Goal: Task Accomplishment & Management: Manage account settings

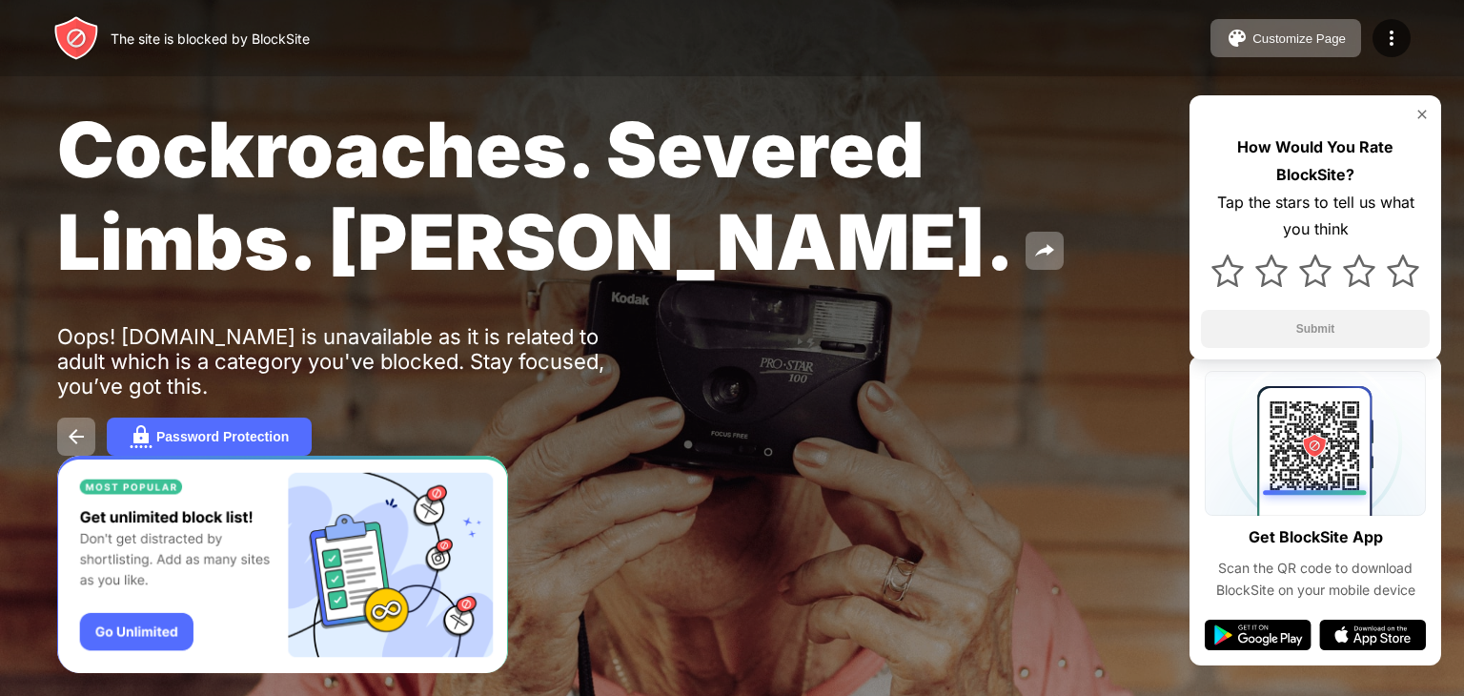
click at [1399, 16] on div "The site is blocked by BlockSite Customize Page Edit Block List Redirect Custom…" at bounding box center [732, 38] width 1464 height 76
click at [1395, 27] on img at bounding box center [1391, 38] width 23 height 23
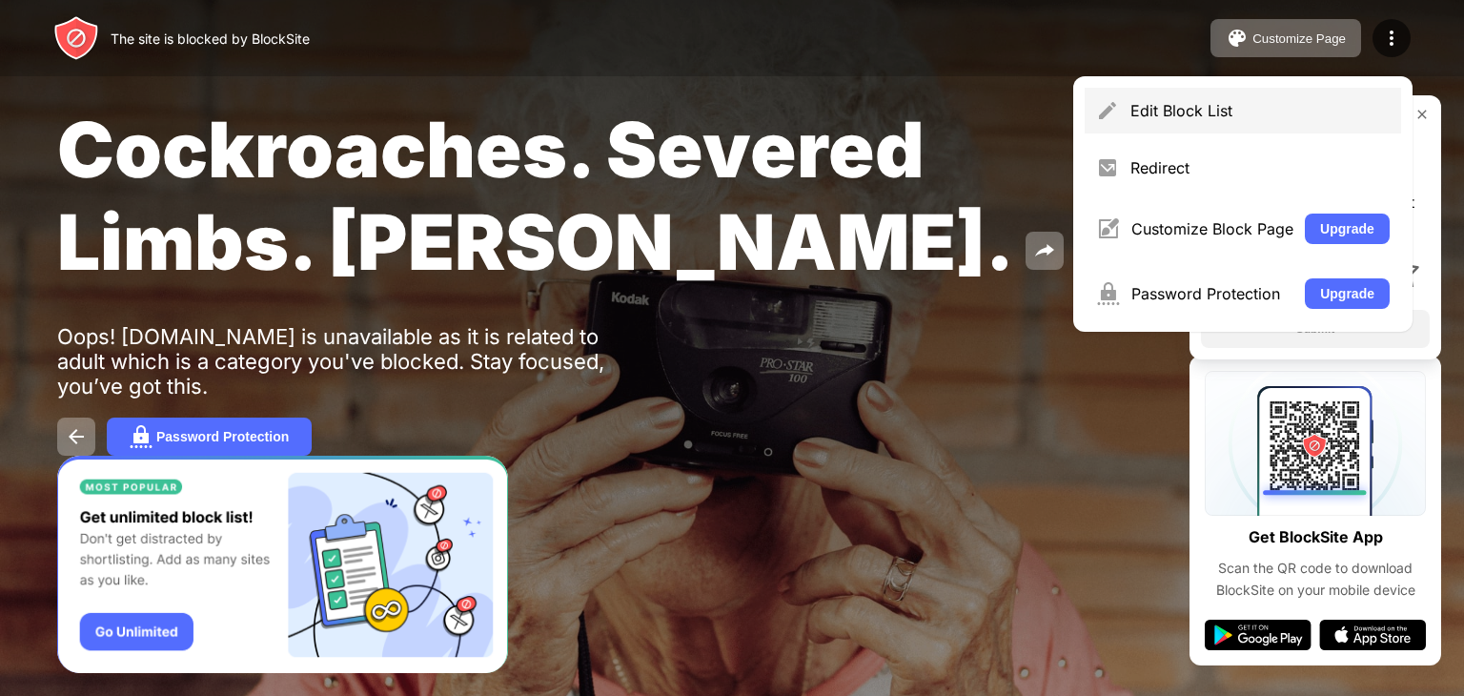
click at [1136, 95] on div "Edit Block List" at bounding box center [1243, 111] width 316 height 46
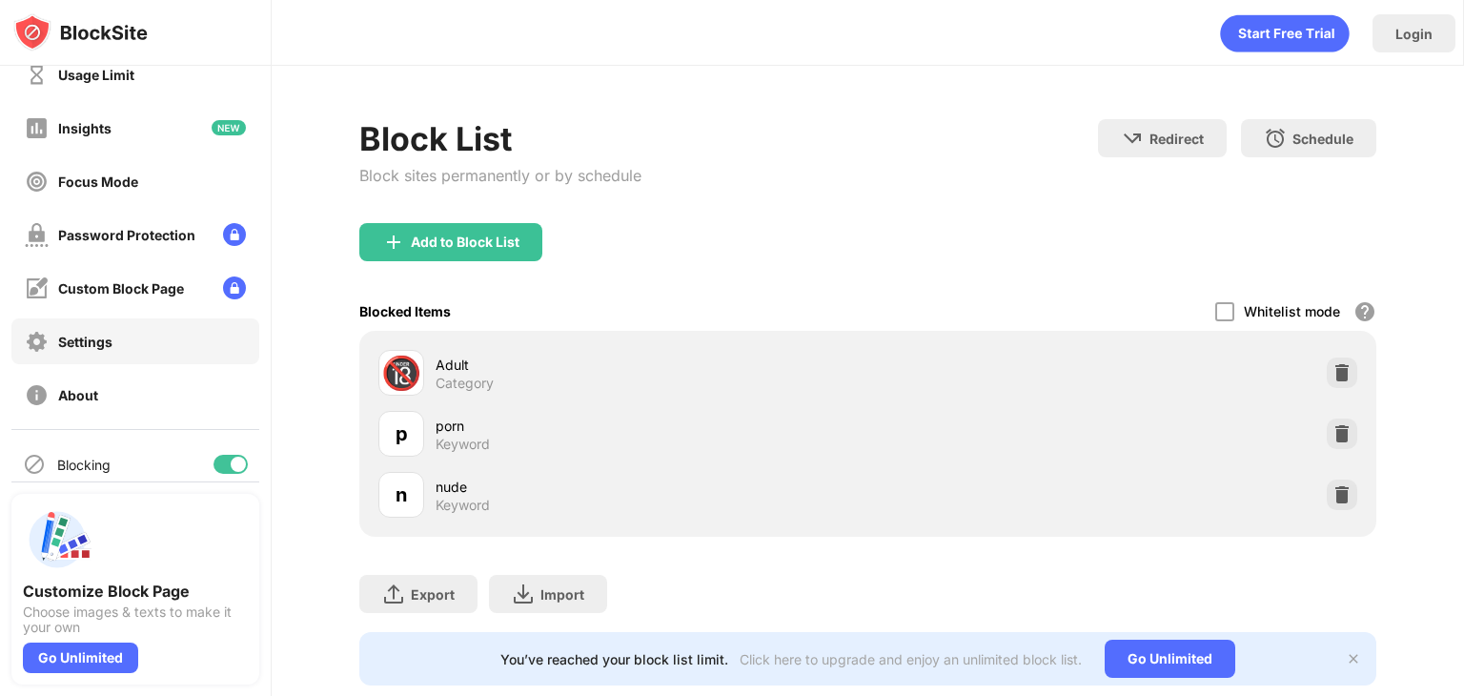
scroll to position [141, 0]
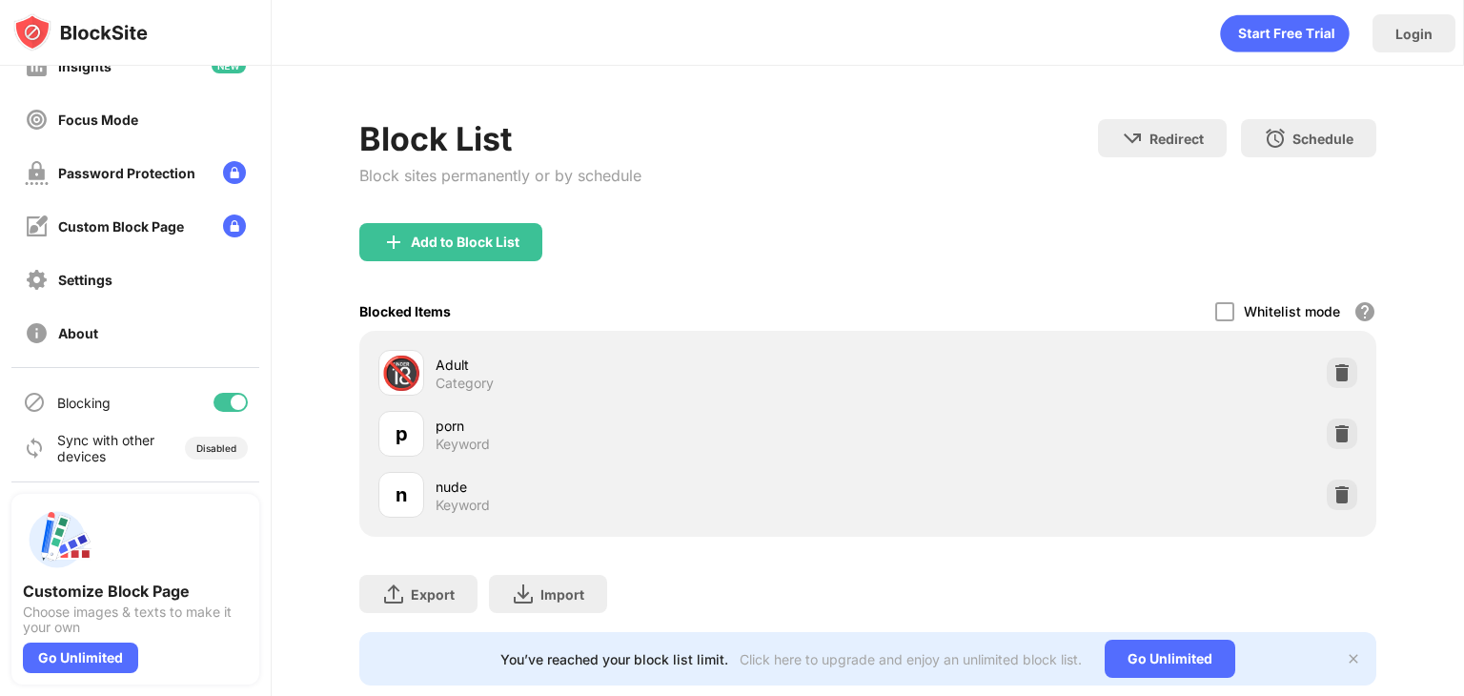
click at [214, 394] on div at bounding box center [231, 402] width 34 height 19
click at [215, 405] on div at bounding box center [222, 402] width 15 height 15
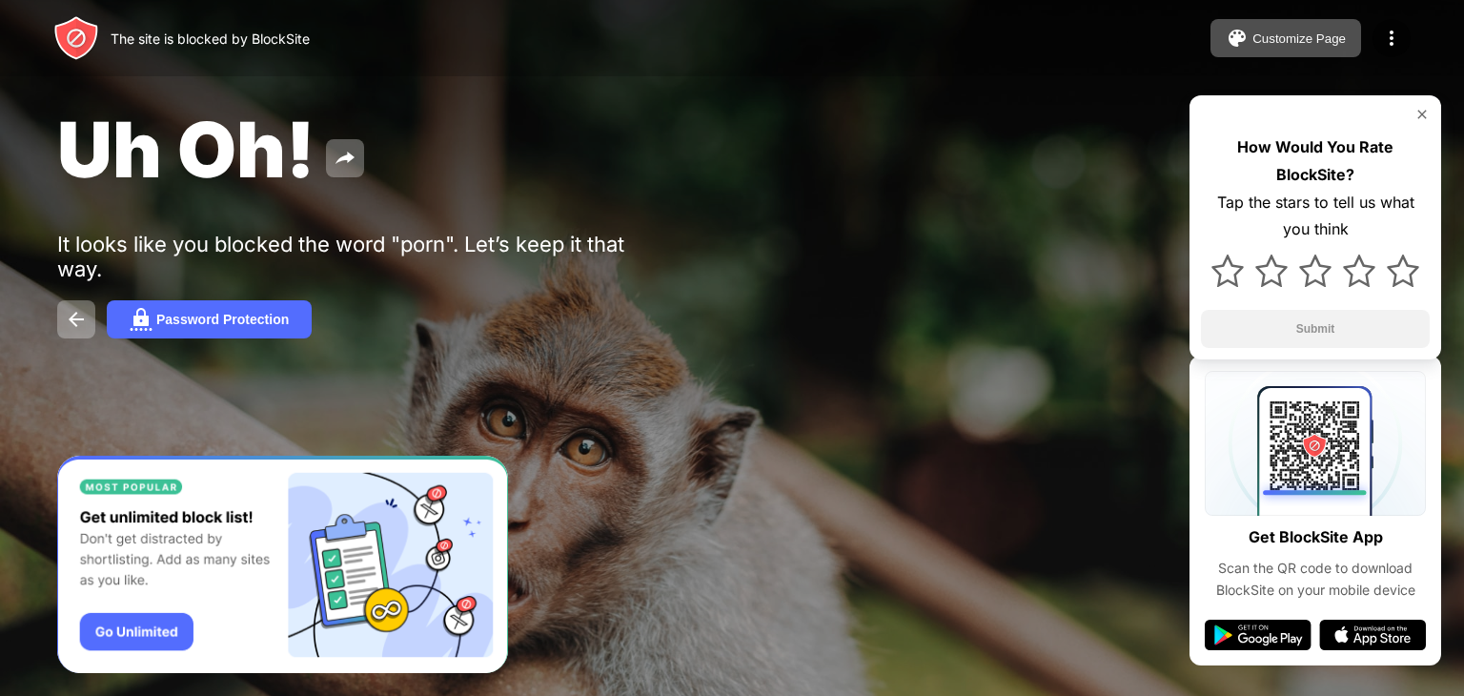
drag, startPoint x: 628, startPoint y: 110, endPoint x: 617, endPoint y: 108, distance: 11.6
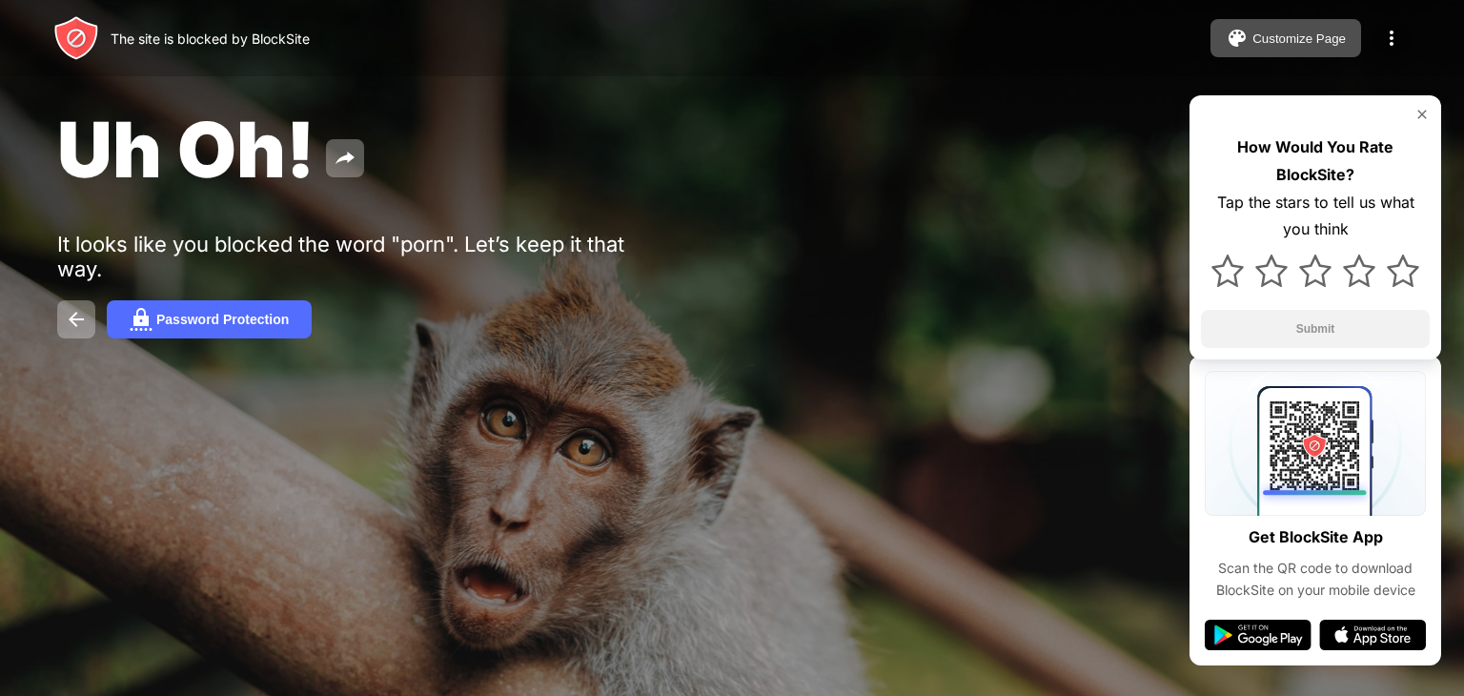
click at [1407, 35] on div at bounding box center [1392, 38] width 38 height 38
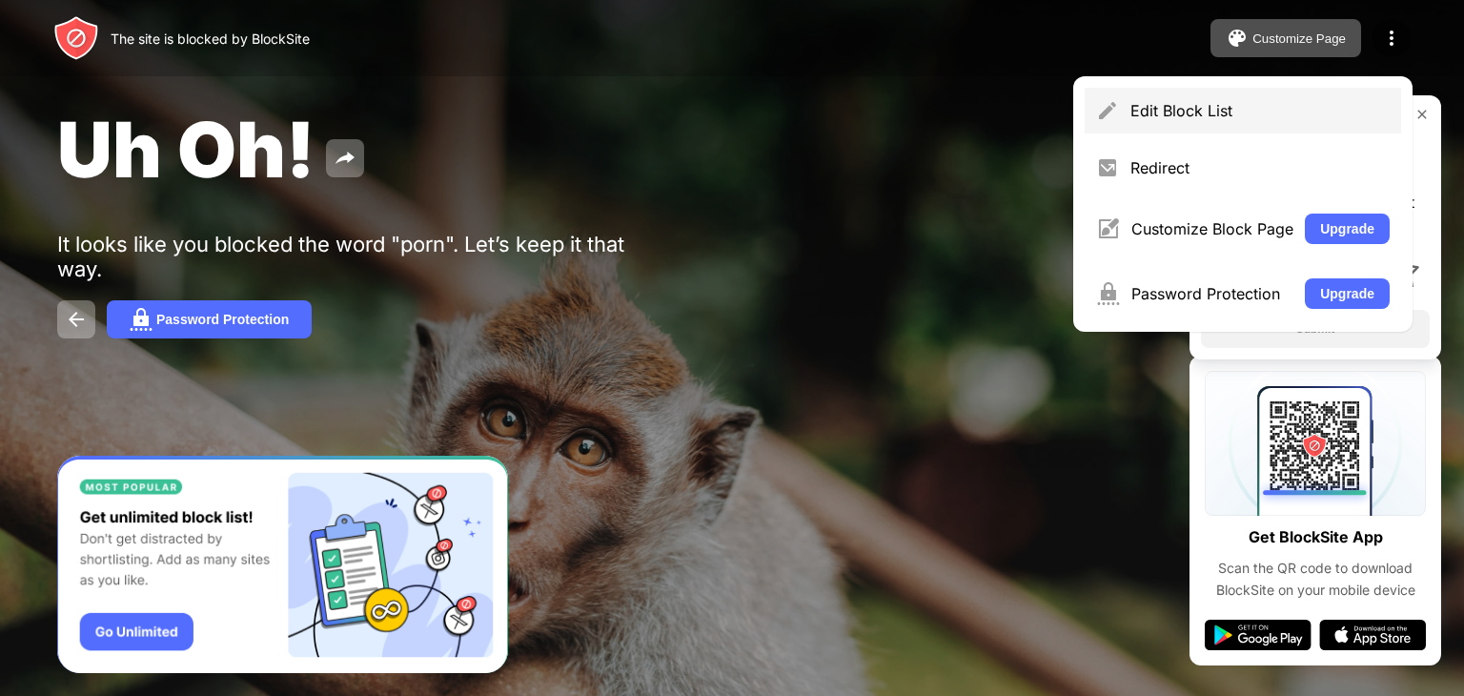
click at [1150, 108] on div "Edit Block List" at bounding box center [1260, 110] width 259 height 19
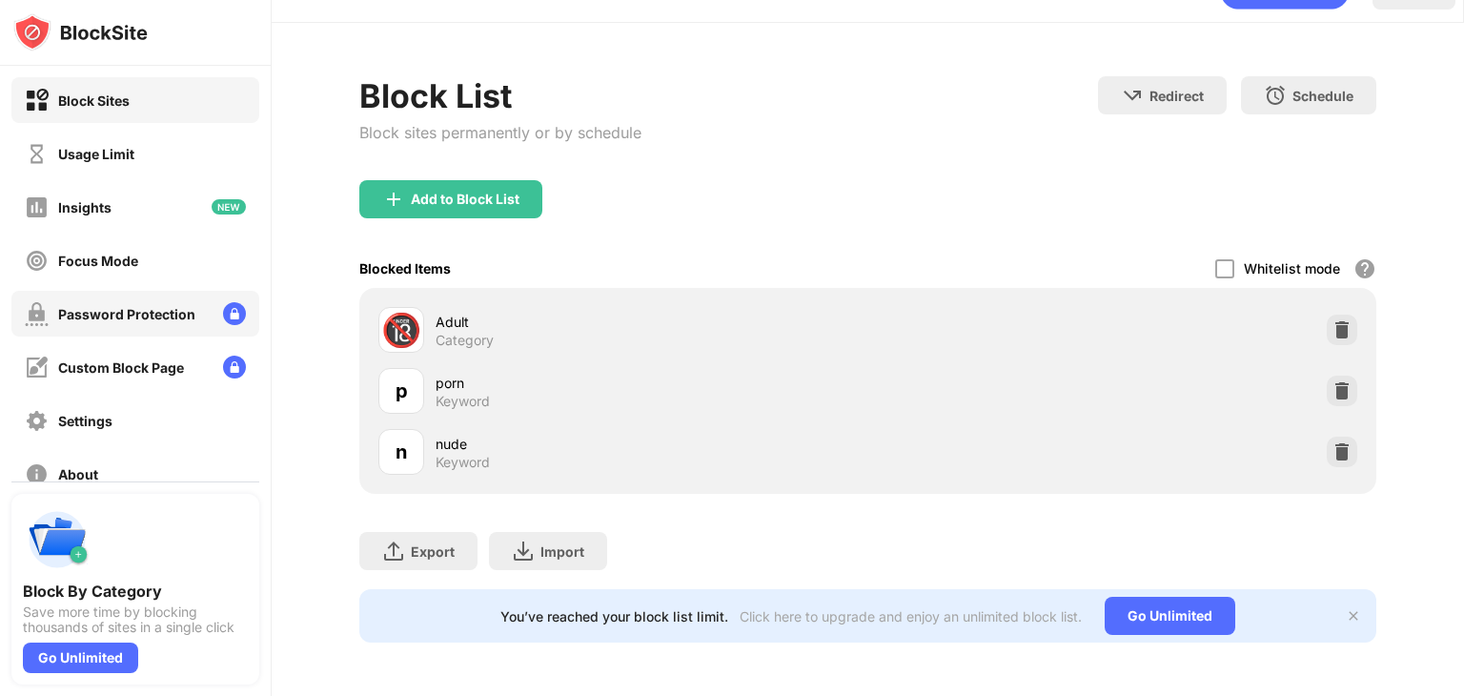
scroll to position [141, 0]
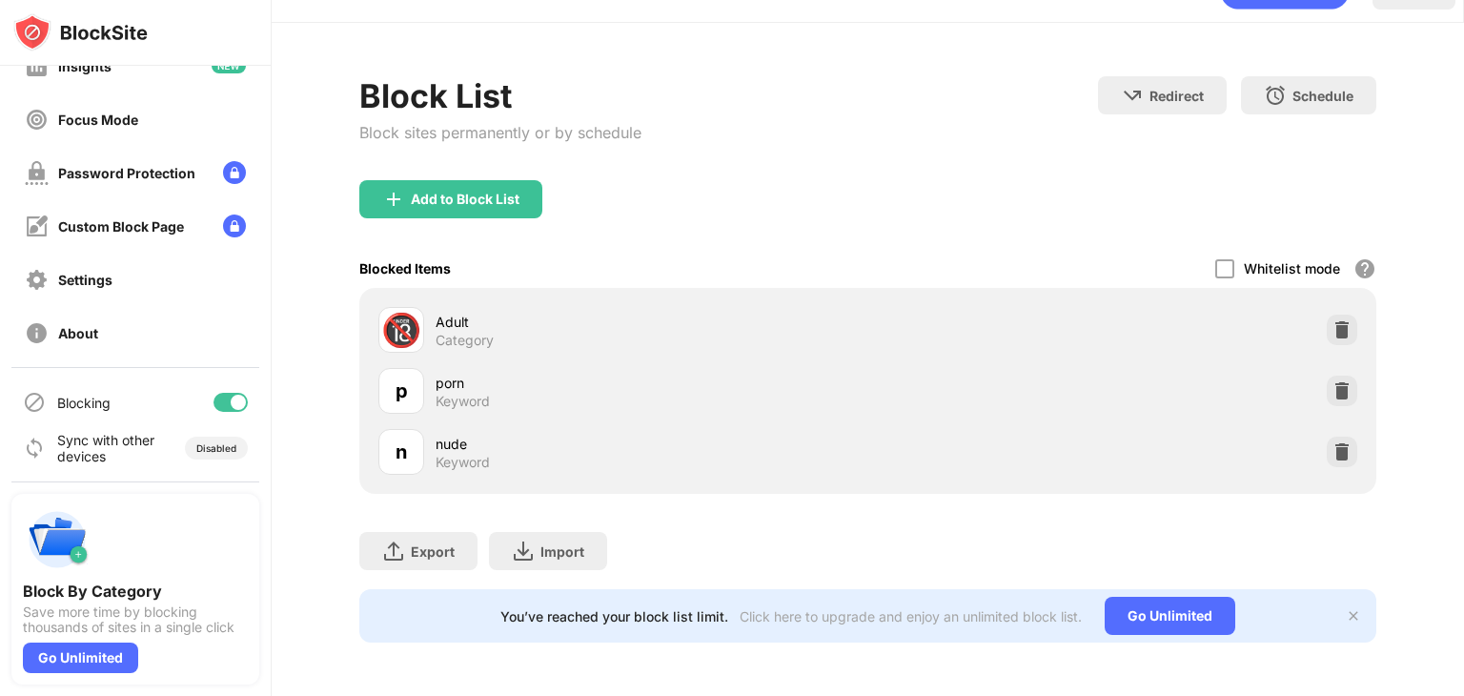
click at [228, 412] on div "Blocking" at bounding box center [135, 402] width 248 height 46
click at [229, 404] on div at bounding box center [231, 402] width 34 height 19
click at [229, 408] on div at bounding box center [231, 402] width 34 height 19
